Goal: Transaction & Acquisition: Download file/media

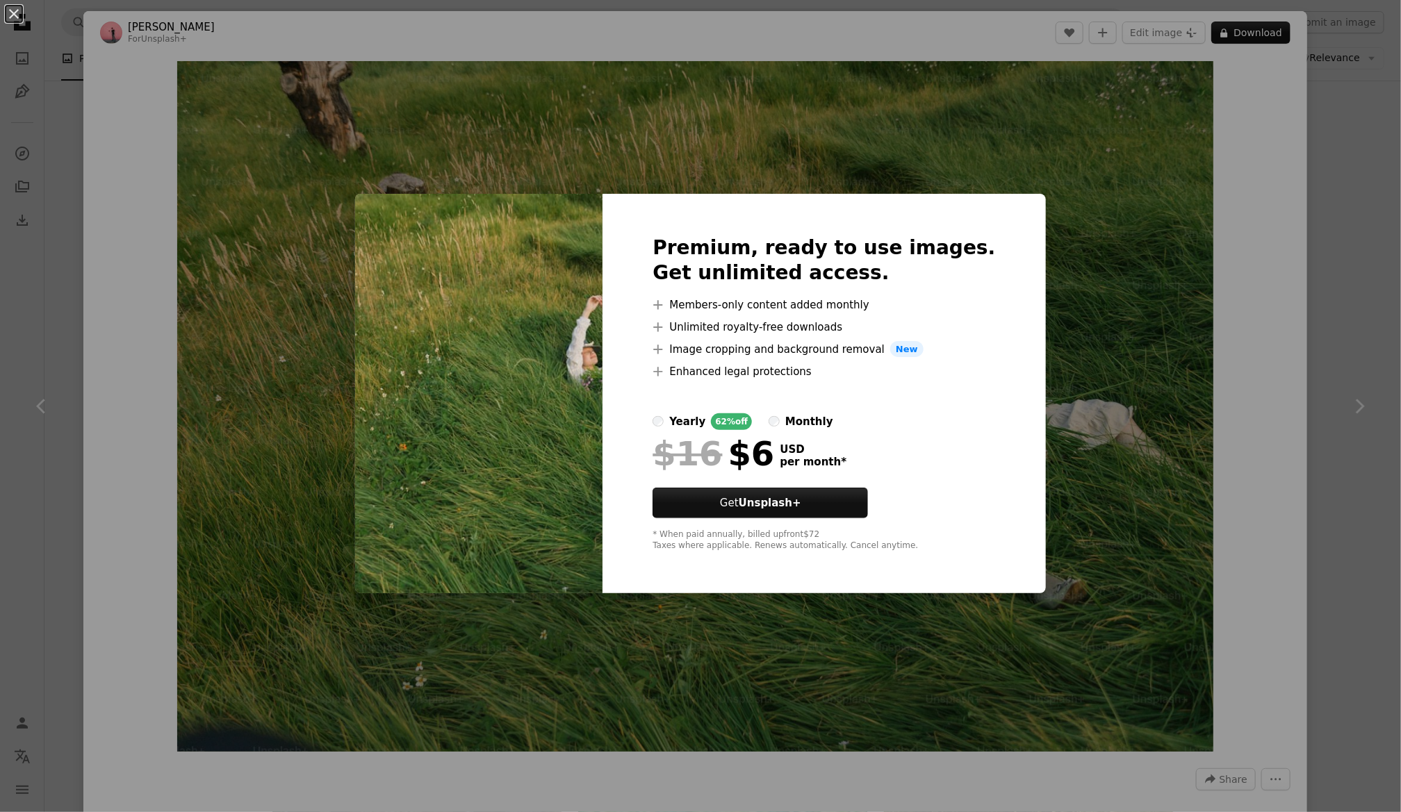
click at [1363, 325] on div "An X shape Premium, ready to use images. Get unlimited access. A plus sign Memb…" at bounding box center [700, 406] width 1401 height 812
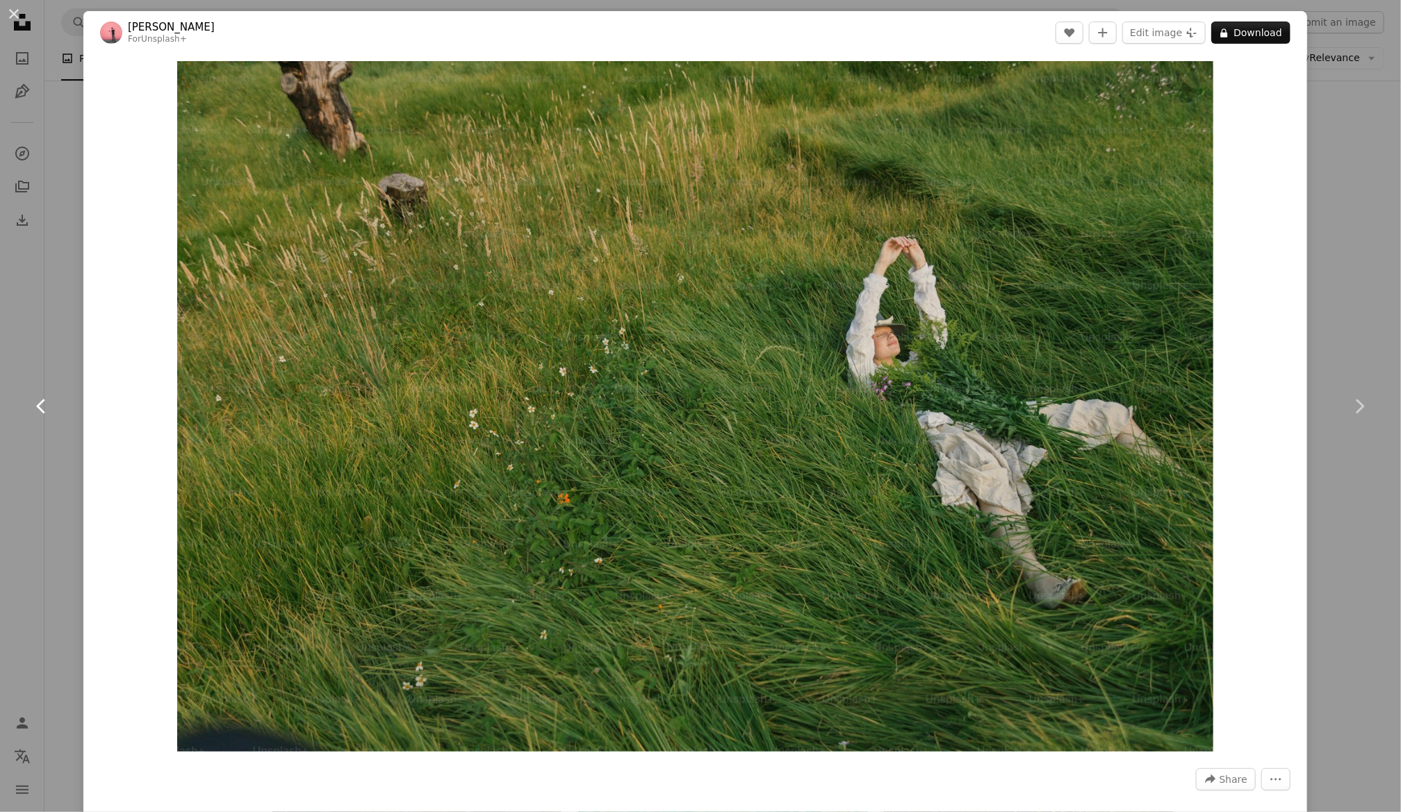
click at [20, 471] on link "Chevron left" at bounding box center [41, 406] width 83 height 133
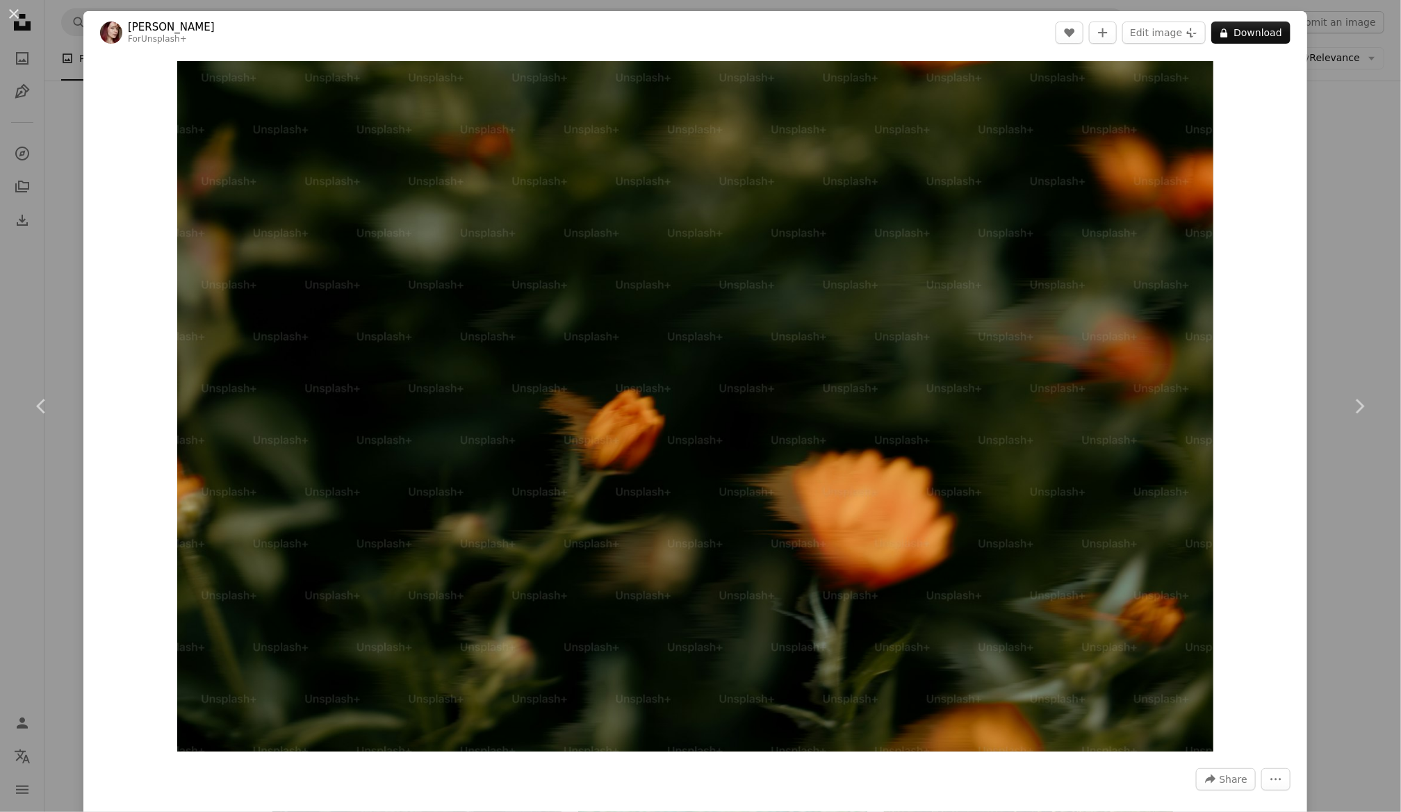
click at [6, 297] on div "An X shape Chevron left Chevron right [PERSON_NAME] For Unsplash+ A heart A plu…" at bounding box center [700, 406] width 1401 height 812
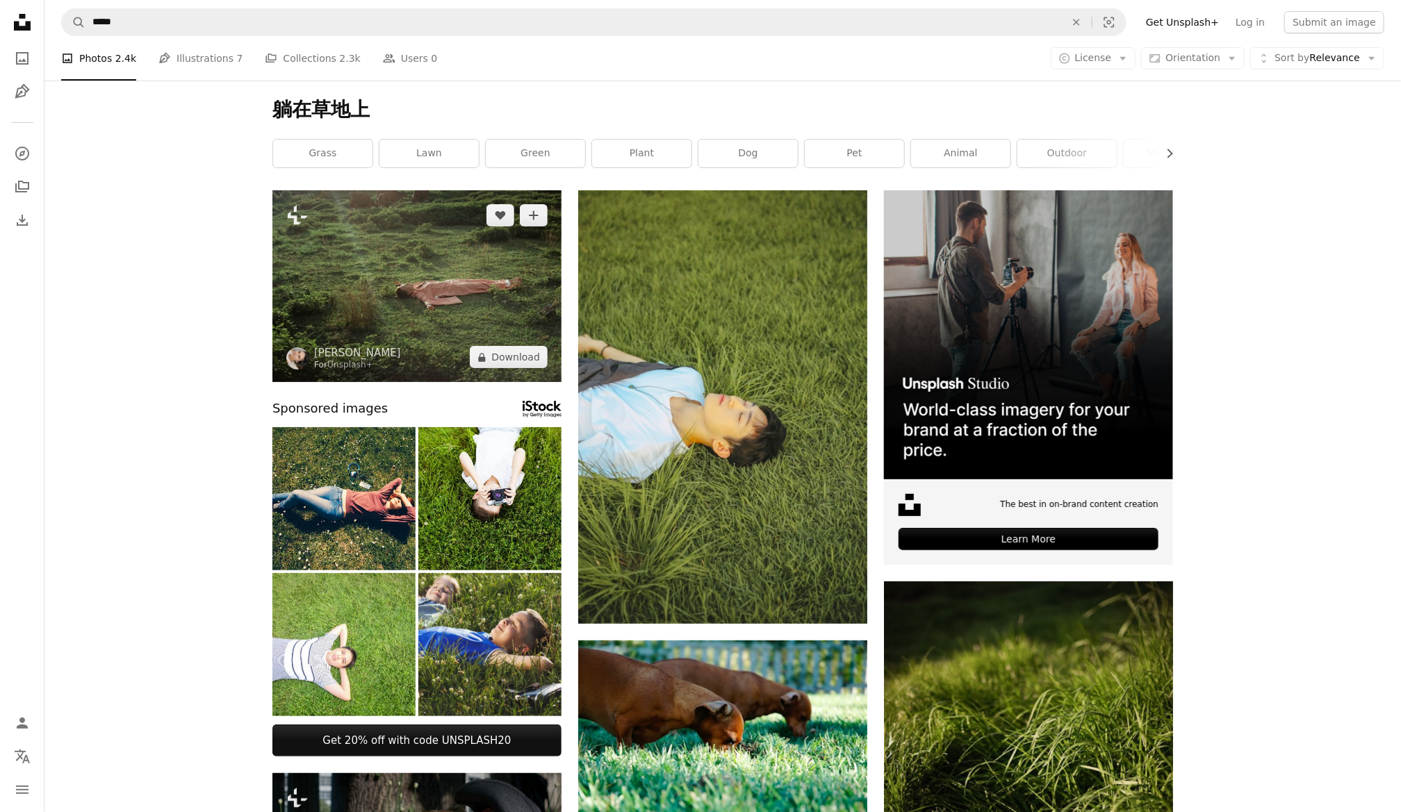
click at [427, 302] on img at bounding box center [416, 286] width 289 height 192
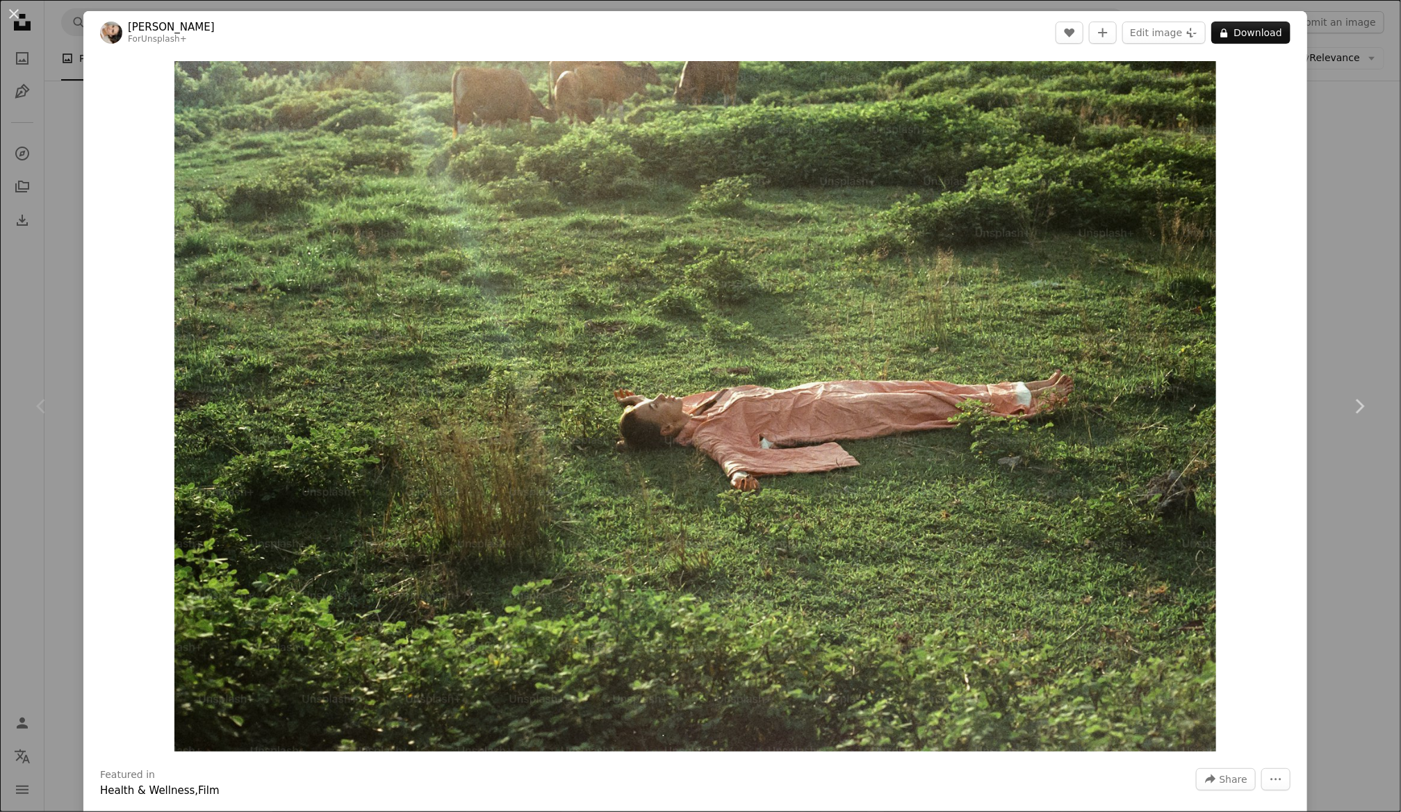
click at [1331, 209] on div "An X shape Chevron left Chevron right [PERSON_NAME] For Unsplash+ A heart A plu…" at bounding box center [700, 406] width 1401 height 812
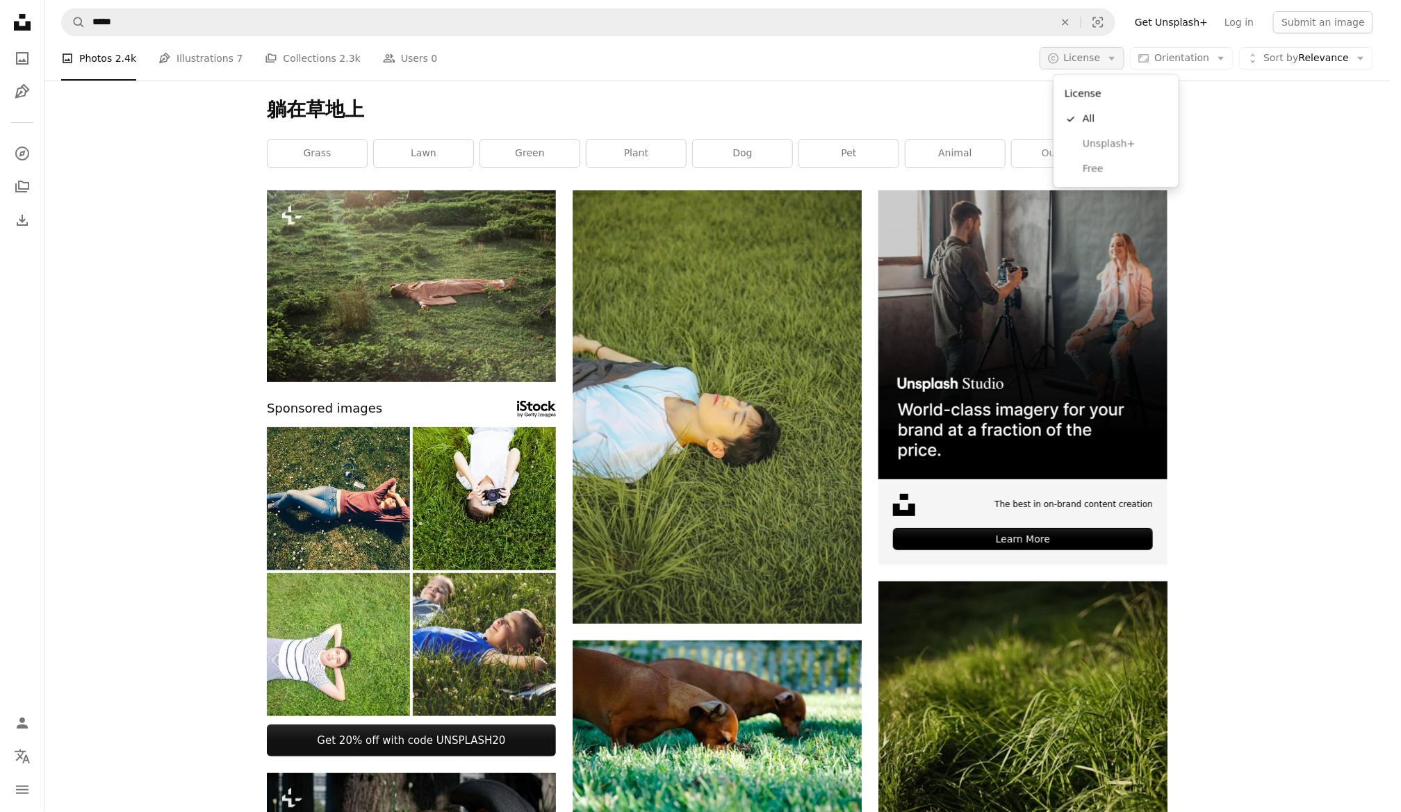
click at [1101, 54] on span "License" at bounding box center [1082, 57] width 37 height 11
click at [1085, 162] on span "Free" at bounding box center [1125, 169] width 85 height 14
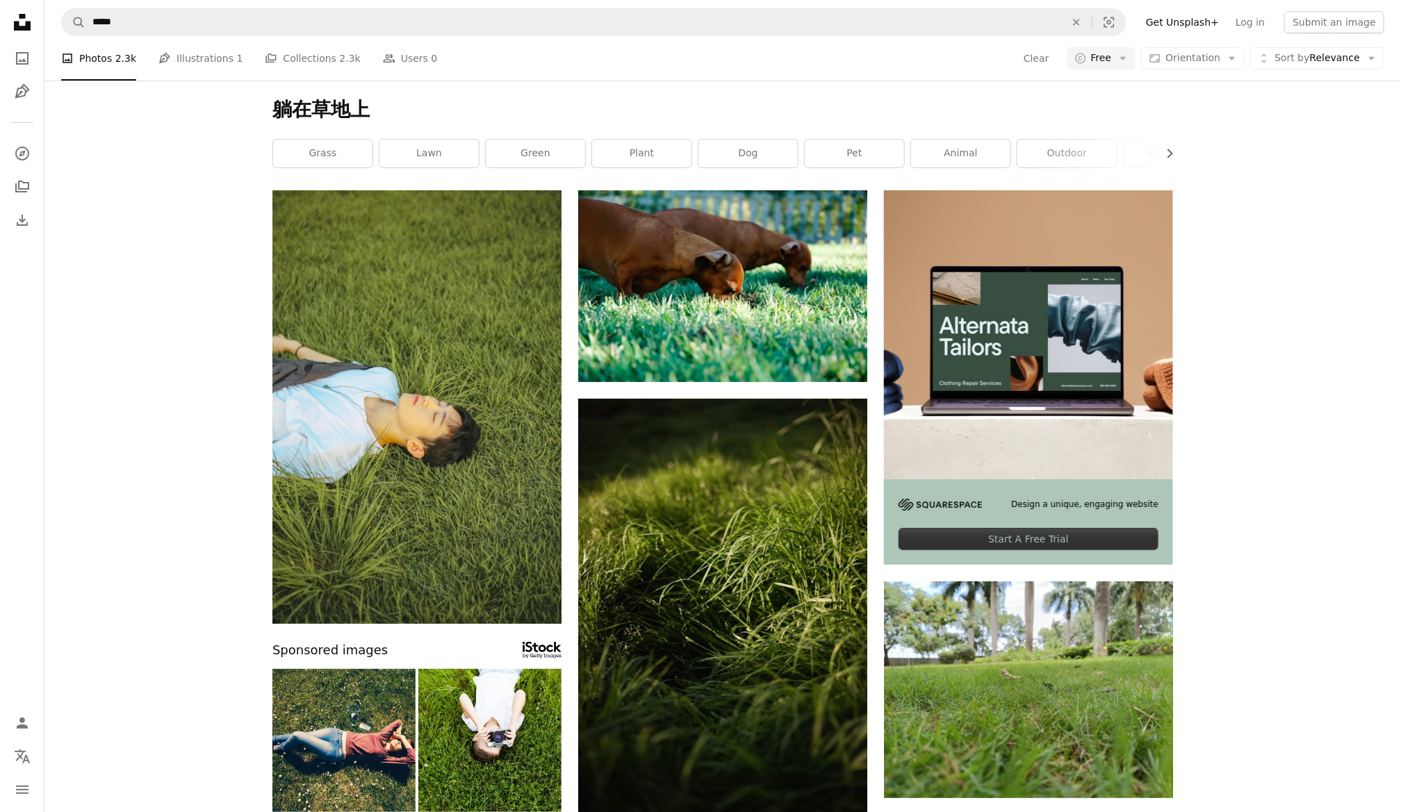
click at [410, 351] on img at bounding box center [416, 407] width 289 height 434
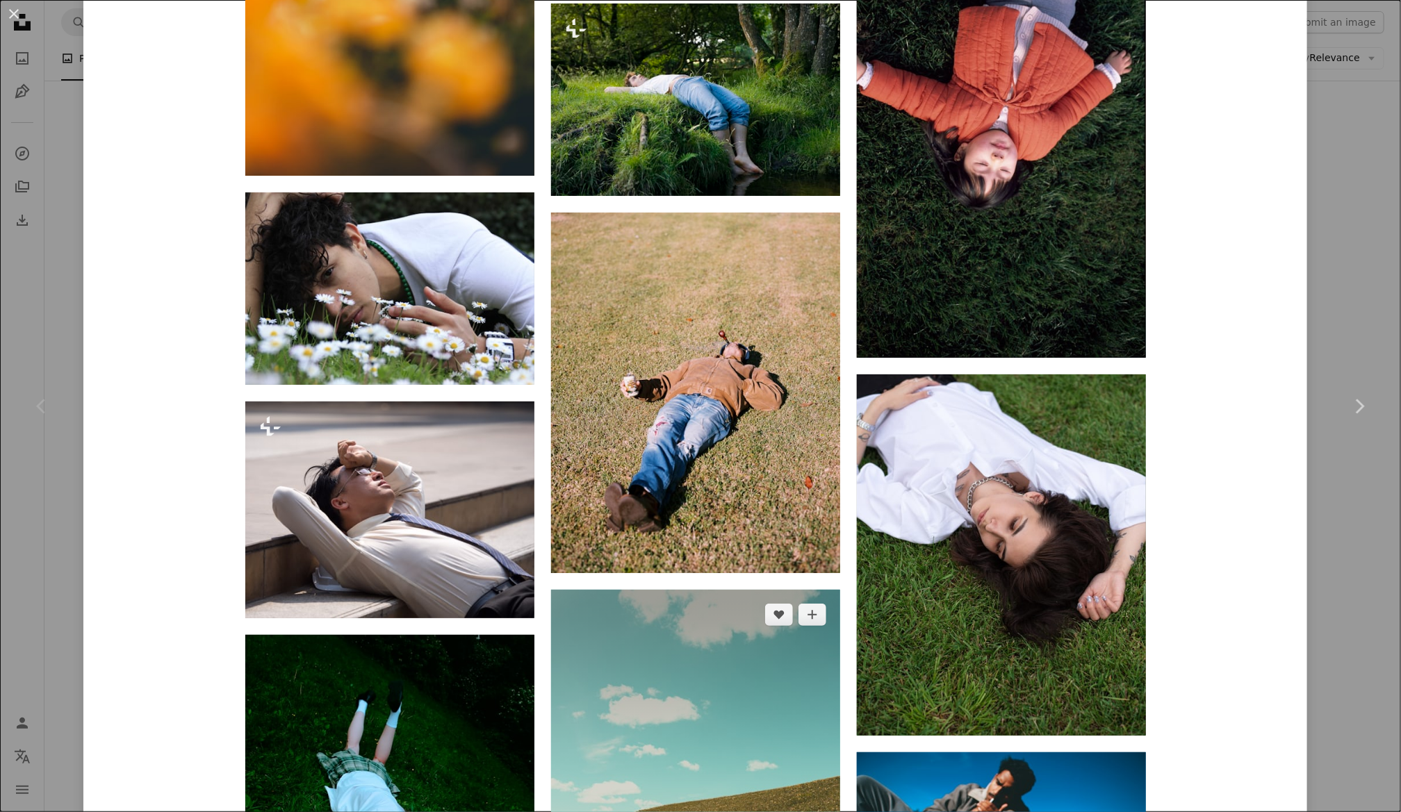
scroll to position [4573, 0]
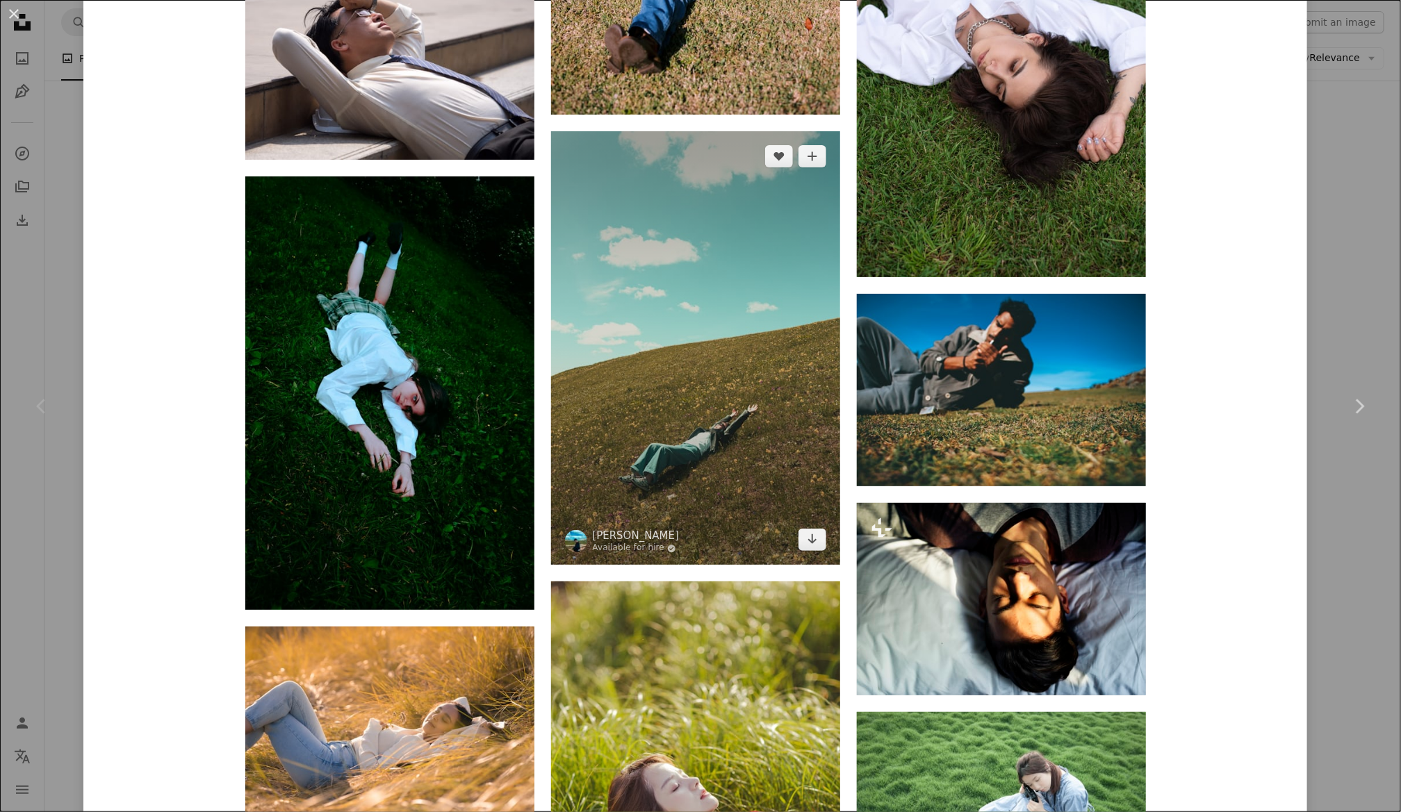
click at [798, 477] on img at bounding box center [695, 348] width 289 height 434
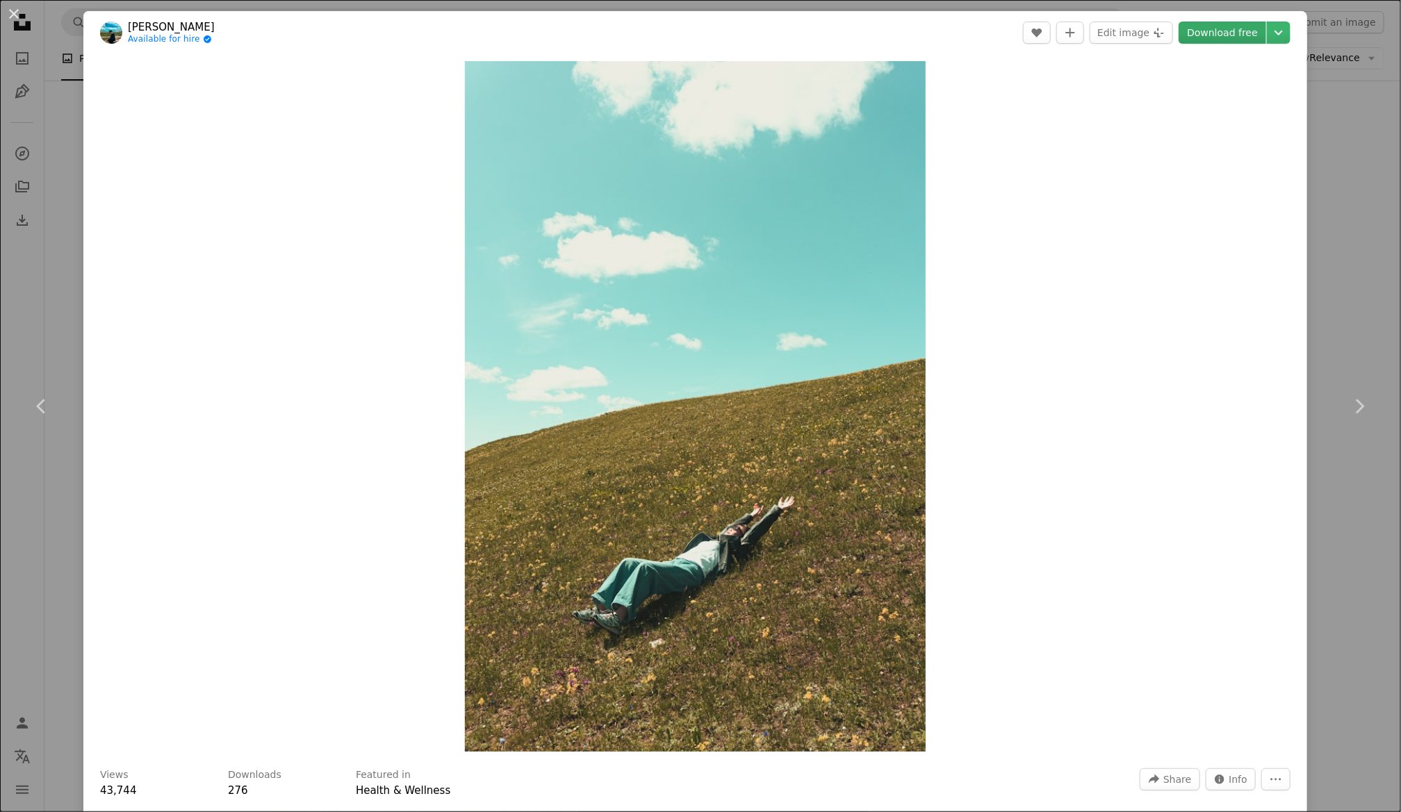
click at [1240, 35] on link "Download free" at bounding box center [1223, 33] width 88 height 22
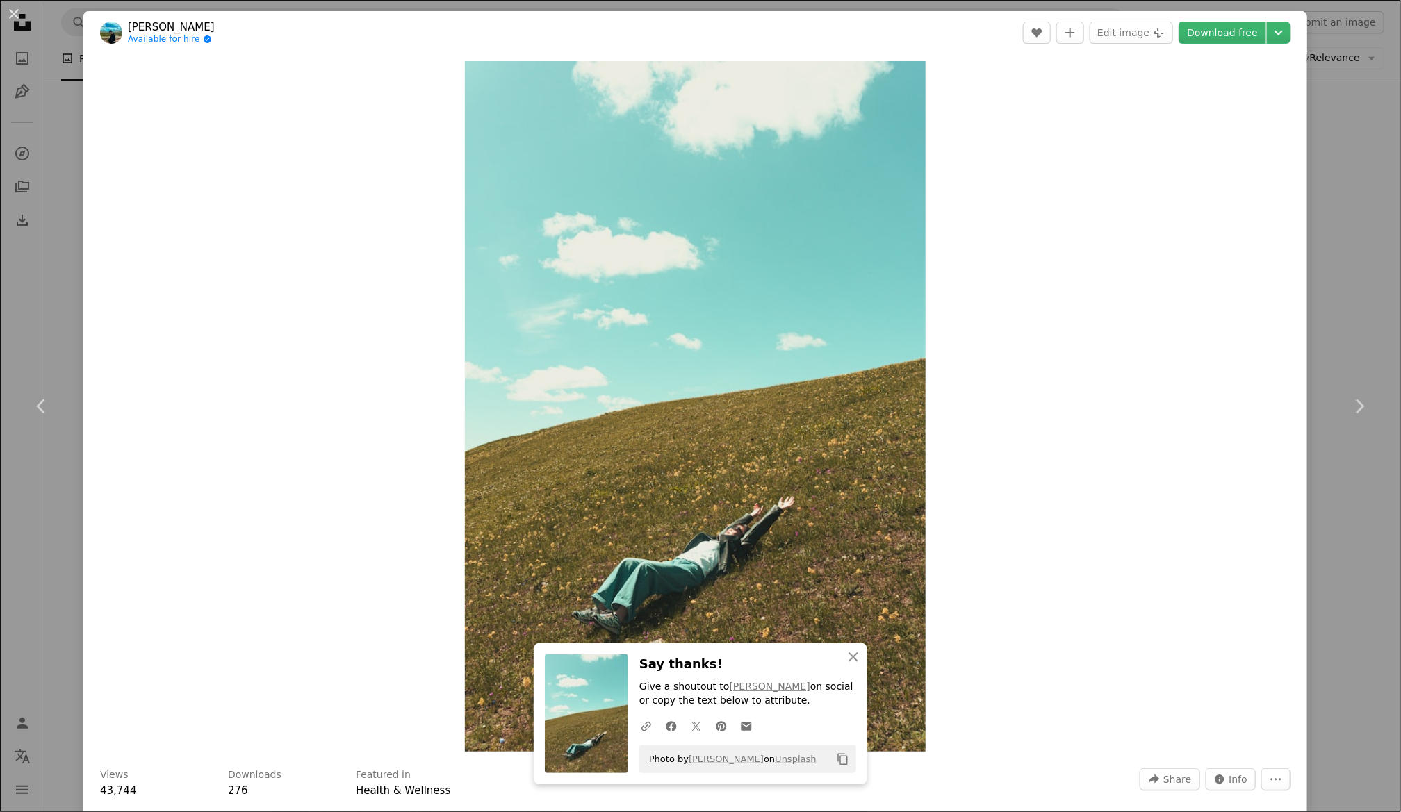
click at [1386, 103] on div "An X shape Chevron left Chevron right [PERSON_NAME] Available for hire A checkm…" at bounding box center [700, 406] width 1401 height 812
